Goal: Transaction & Acquisition: Subscribe to service/newsletter

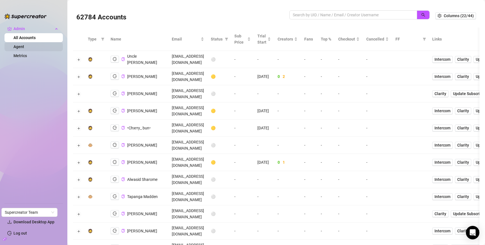
click at [24, 45] on link "Agent" at bounding box center [18, 46] width 11 height 4
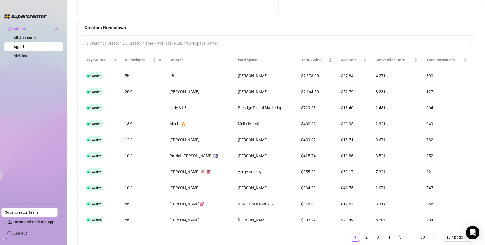
scroll to position [428, 0]
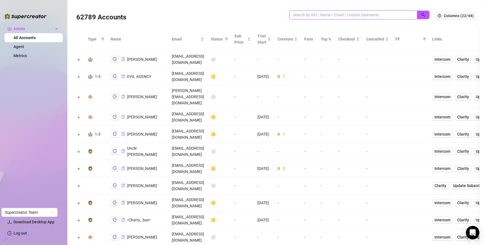
click at [369, 13] on span at bounding box center [354, 14] width 128 height 9
click at [369, 14] on input "search" at bounding box center [351, 15] width 117 height 6
type input "leah"
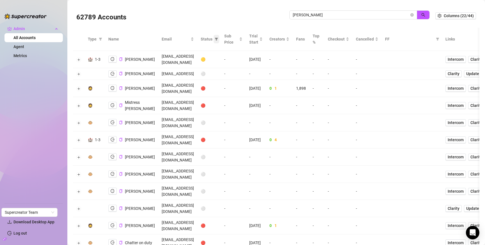
click at [218, 39] on icon "filter" at bounding box center [216, 38] width 3 height 3
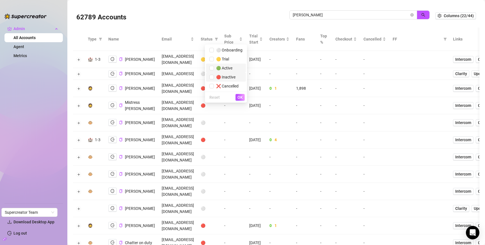
drag, startPoint x: 226, startPoint y: 68, endPoint x: 231, endPoint y: 74, distance: 7.8
click at [227, 69] on span "🟢 Active" at bounding box center [223, 68] width 19 height 4
checkbox input "true"
click at [240, 97] on span "OK" at bounding box center [240, 97] width 5 height 4
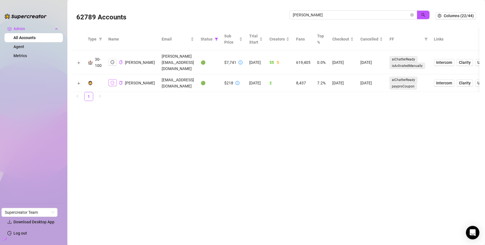
click at [113, 81] on icon "logout" at bounding box center [113, 83] width 4 height 4
click at [348, 14] on input "leah" at bounding box center [351, 15] width 117 height 6
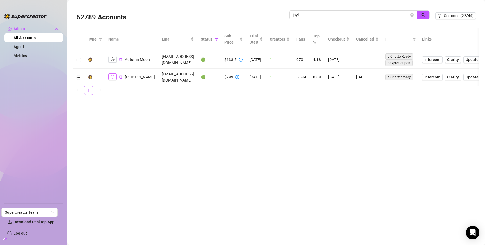
click at [112, 79] on icon "logout" at bounding box center [113, 77] width 4 height 4
click at [314, 15] on input "jayl" at bounding box center [351, 15] width 117 height 6
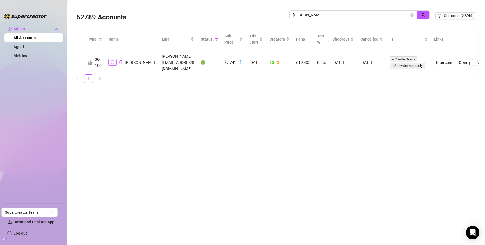
click at [113, 60] on icon "logout" at bounding box center [113, 62] width 4 height 4
click at [333, 16] on input "carrie" at bounding box center [351, 15] width 117 height 6
type input "jackson"
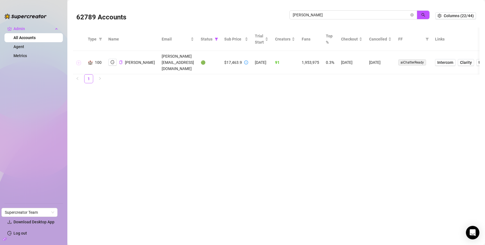
click at [79, 60] on button "Expand row" at bounding box center [79, 62] width 4 height 4
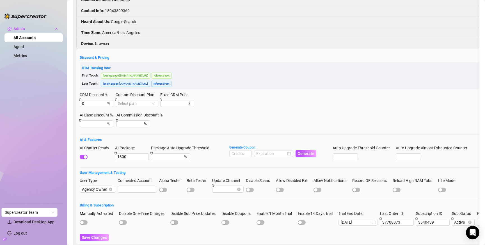
scroll to position [135, 0]
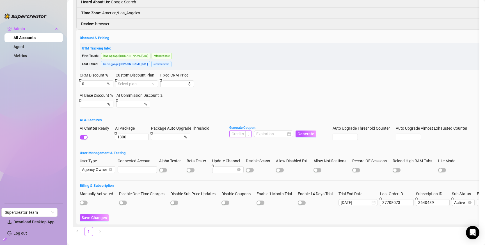
click at [243, 131] on input at bounding box center [241, 134] width 22 height 6
click at [263, 130] on div at bounding box center [273, 133] width 39 height 7
type input "100000"
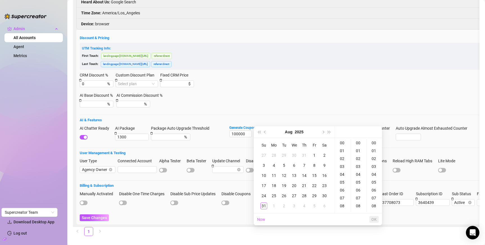
type input "2025-08-01 00:00:00"
click at [324, 131] on button "Next month (PageDown)" at bounding box center [323, 131] width 6 height 11
click at [281, 196] on div "30" at bounding box center [284, 195] width 7 height 7
type input "2025-09-30 00:00:00"
click at [374, 218] on span "OK" at bounding box center [374, 219] width 5 height 4
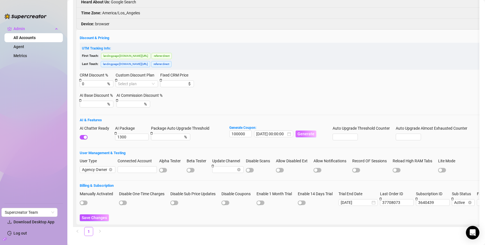
click at [303, 131] on span "Generate" at bounding box center [306, 133] width 17 height 4
click at [329, 11] on code "882169FE255S0JOR0AEE" at bounding box center [341, 10] width 46 height 6
copy code "882169FE255S0JOR0AEE"
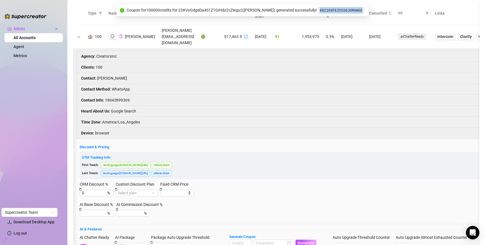
scroll to position [0, 0]
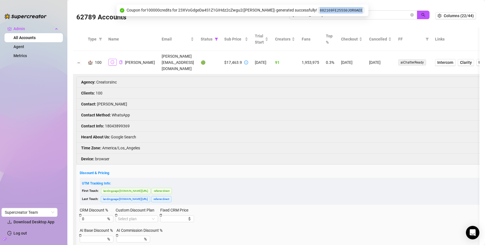
click at [111, 60] on icon "logout" at bounding box center [113, 62] width 4 height 4
click at [371, 13] on input "jackson" at bounding box center [351, 15] width 117 height 6
type input "f"
type input "david v"
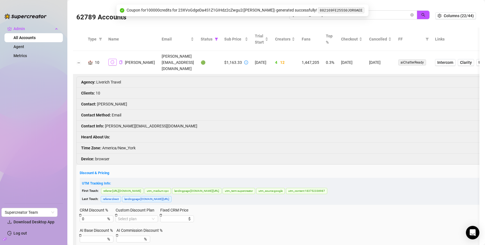
click at [111, 60] on icon "logout" at bounding box center [113, 62] width 4 height 4
click at [120, 61] on button "Copy Account UID" at bounding box center [121, 62] width 4 height 4
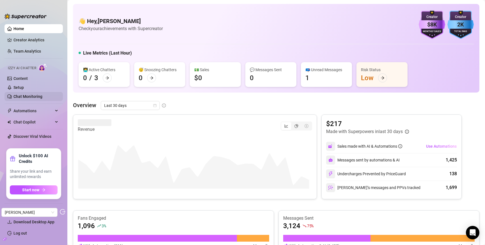
click at [28, 96] on link "Chat Monitoring" at bounding box center [27, 96] width 29 height 4
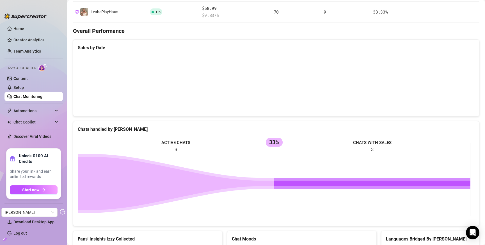
scroll to position [155, 0]
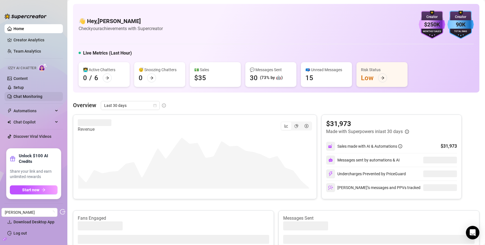
click at [23, 97] on link "Chat Monitoring" at bounding box center [27, 96] width 29 height 4
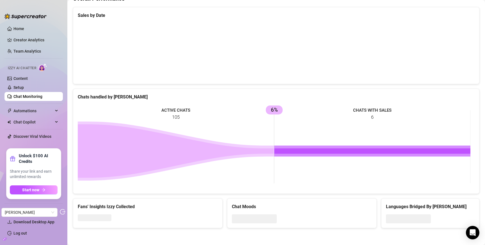
scroll to position [37, 0]
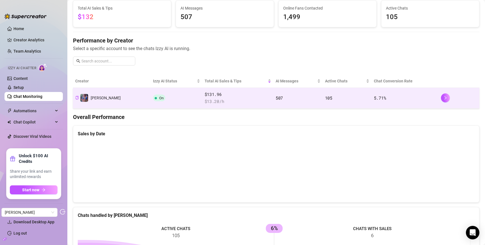
click at [249, 99] on span "$ 13.20 /h" at bounding box center [238, 101] width 67 height 7
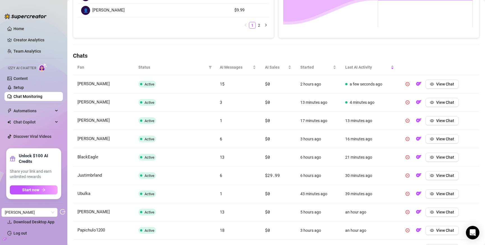
scroll to position [150, 0]
click at [272, 66] on span "AI Sales" at bounding box center [276, 66] width 22 height 6
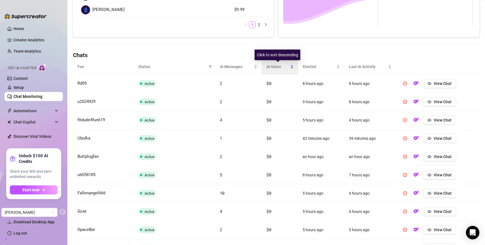
click at [272, 66] on span "AI Sales" at bounding box center [278, 66] width 23 height 6
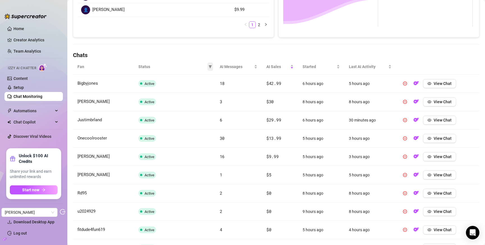
click at [209, 68] on icon "filter" at bounding box center [210, 66] width 3 height 3
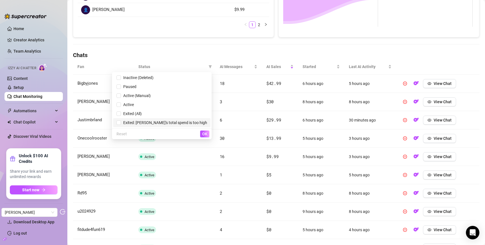
click at [174, 120] on span "Exited: Fan's total spend is too high" at bounding box center [164, 122] width 86 height 4
checkbox input "true"
click at [204, 131] on button "OK" at bounding box center [204, 133] width 9 height 7
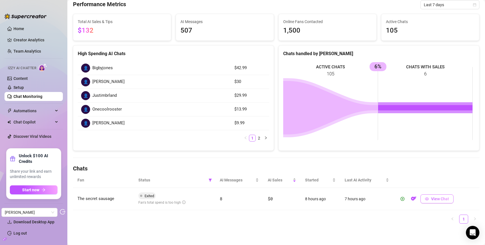
click at [432, 199] on span "View Chat" at bounding box center [440, 198] width 18 height 4
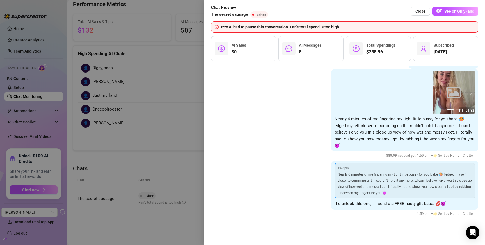
scroll to position [1232, 0]
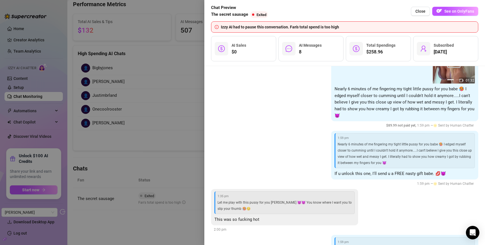
click at [168, 117] on div at bounding box center [242, 122] width 485 height 245
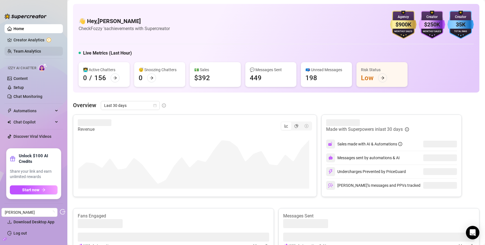
click at [33, 52] on link "Team Analytics" at bounding box center [27, 51] width 28 height 4
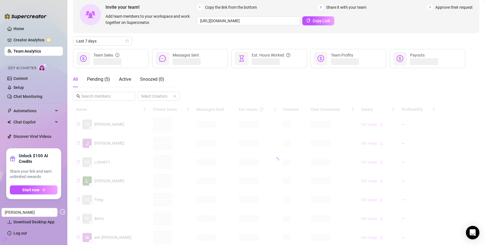
scroll to position [30, 0]
click at [113, 43] on span "Last 7 days" at bounding box center [102, 41] width 52 height 8
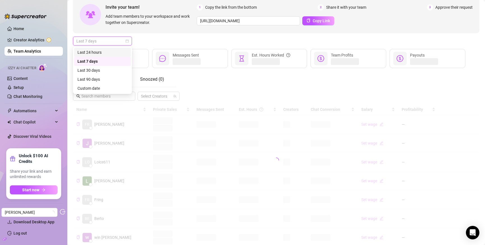
click at [112, 52] on div "Last 24 hours" at bounding box center [103, 52] width 50 height 6
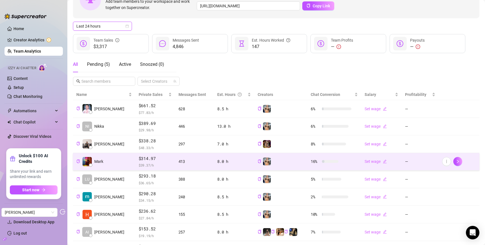
scroll to position [108, 0]
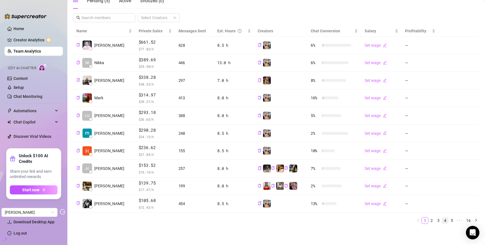
click at [442, 218] on link "4" at bounding box center [445, 220] width 6 height 6
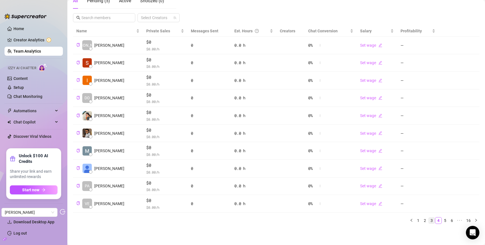
click at [429, 219] on link "3" at bounding box center [432, 220] width 6 height 6
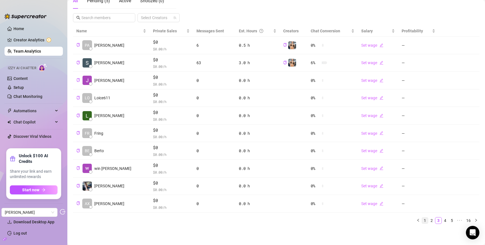
click at [422, 220] on link "1" at bounding box center [425, 220] width 6 height 6
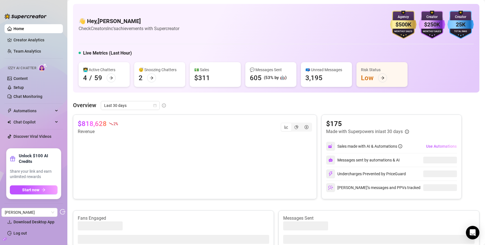
click at [5, 238] on icon "build" at bounding box center [5, 238] width 4 height 3
click at [21, 210] on link "Settings" at bounding box center [20, 210] width 15 height 4
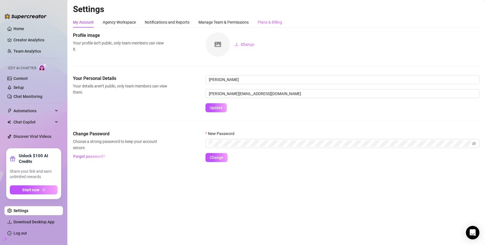
click at [273, 18] on div "Plans & Billing" at bounding box center [270, 22] width 24 height 11
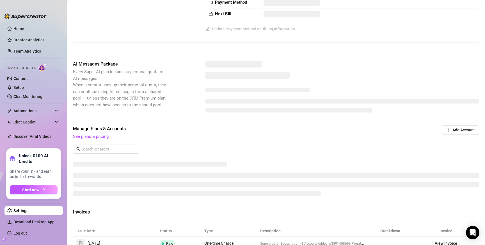
scroll to position [58, 0]
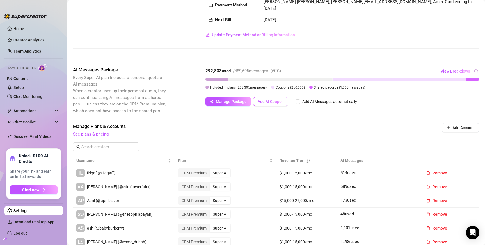
click at [284, 97] on button "Add AI Coupon" at bounding box center [270, 101] width 35 height 9
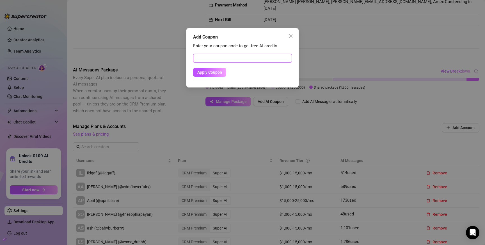
click at [252, 60] on input "text" at bounding box center [242, 58] width 99 height 9
paste input "882169FE255S0JOR0AEE"
type input "882169FE255S0JOR0AEE"
click at [221, 72] on span "Apply Coupon" at bounding box center [209, 72] width 25 height 4
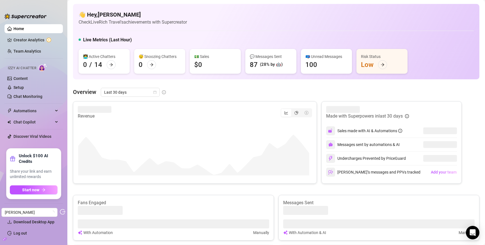
click at [3, 236] on div at bounding box center [5, 239] width 4 height 6
click at [3, 238] on icon "build" at bounding box center [5, 239] width 4 height 4
click at [14, 209] on link "Settings" at bounding box center [20, 210] width 15 height 4
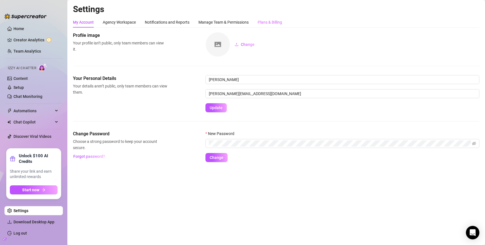
click at [269, 26] on div "Plans & Billing" at bounding box center [270, 22] width 24 height 11
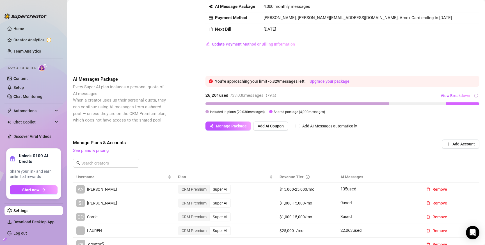
scroll to position [46, 0]
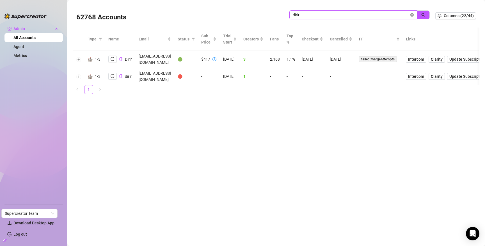
click at [413, 15] on icon "close-circle" at bounding box center [412, 14] width 3 height 3
